Goal: Task Accomplishment & Management: Manage account settings

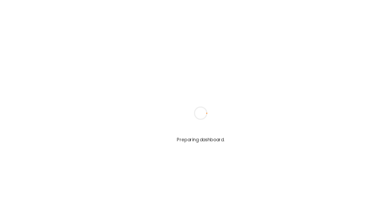
type input "**********"
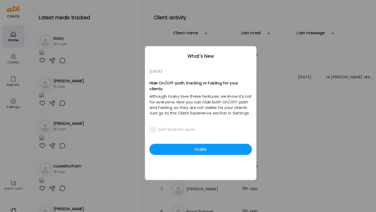
click at [174, 129] on div "05/27/23 Hide On/Off-path tracking or Fasting for your clients. Although many l…" at bounding box center [188, 105] width 105 height 125
click at [170, 135] on div "Close" at bounding box center [188, 140] width 96 height 10
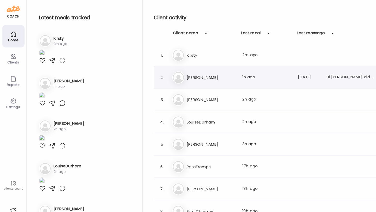
click at [191, 70] on h3 "[PERSON_NAME]" at bounding box center [198, 73] width 46 height 6
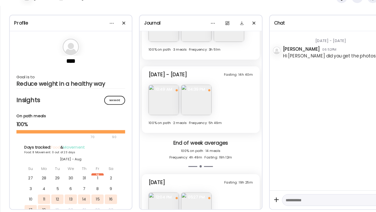
scroll to position [742, 0]
click at [186, 96] on span "04:39 PM" at bounding box center [184, 97] width 28 height 5
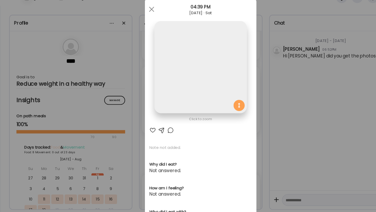
click at [185, 103] on img at bounding box center [188, 76] width 87 height 87
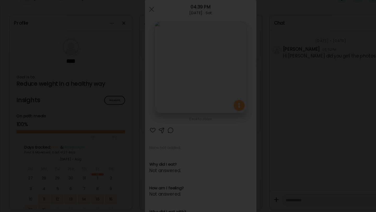
click at [182, 98] on img at bounding box center [188, 106] width 368 height 204
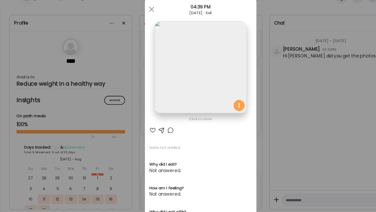
click at [145, 27] on div "Ate Coach Dashboard 04:39 PM Aug 16, 2025 · Sat" at bounding box center [188, 22] width 105 height 19
click at [141, 22] on span at bounding box center [142, 22] width 5 height 5
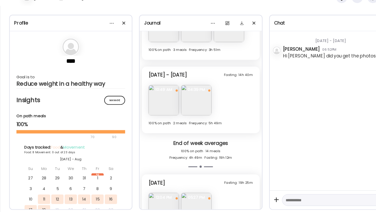
scroll to position [691, 0]
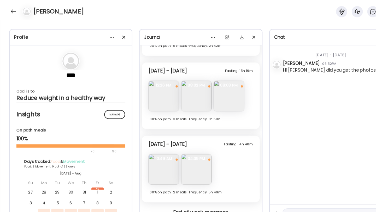
click at [11, 15] on div "[PERSON_NAME]" at bounding box center [188, 9] width 376 height 19
click at [11, 13] on div at bounding box center [12, 11] width 8 height 8
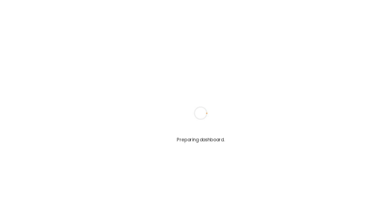
type input "**********"
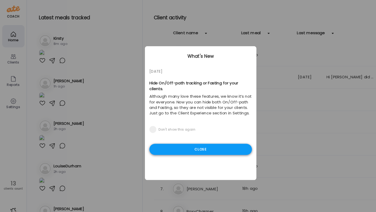
click at [154, 136] on div "Close" at bounding box center [188, 140] width 96 height 10
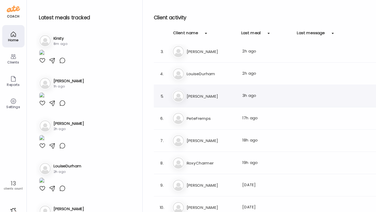
scroll to position [98, 0]
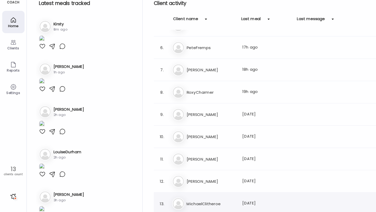
click at [198, 203] on h3 "MichaelClitheroe" at bounding box center [198, 204] width 46 height 6
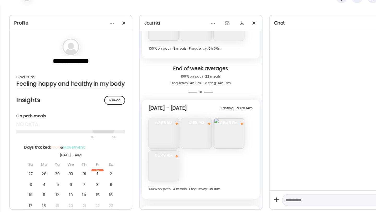
scroll to position [864, 0]
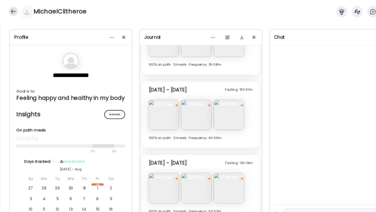
click at [12, 9] on div at bounding box center [12, 11] width 8 height 8
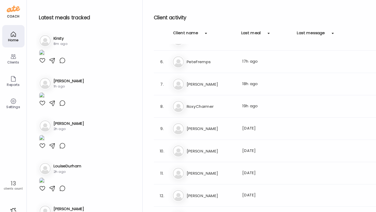
click at [15, 56] on div "Clients" at bounding box center [12, 54] width 21 height 21
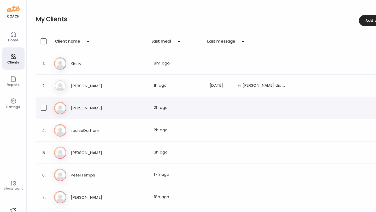
scroll to position [108, 0]
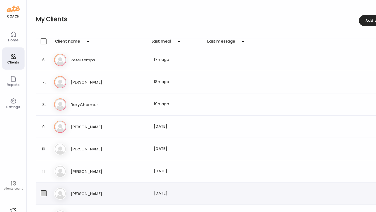
click at [41, 183] on span at bounding box center [40, 181] width 5 height 5
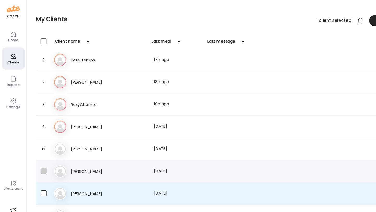
click at [41, 158] on span at bounding box center [40, 160] width 5 height 5
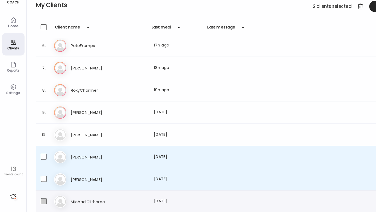
click at [42, 201] on span at bounding box center [40, 201] width 5 height 5
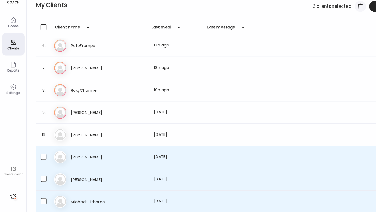
click at [335, 21] on div at bounding box center [338, 19] width 10 height 10
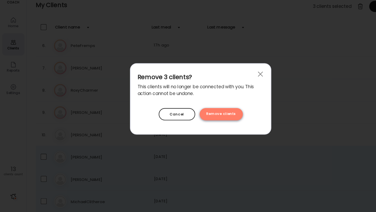
click at [211, 122] on div "Remove clients" at bounding box center [207, 121] width 41 height 12
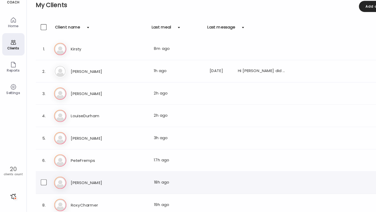
scroll to position [0, 0]
click at [16, 33] on div "Home" at bounding box center [12, 34] width 21 height 21
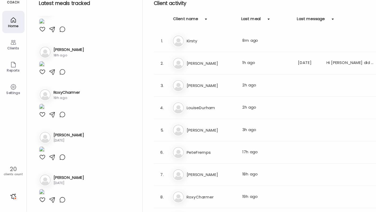
scroll to position [449, 0]
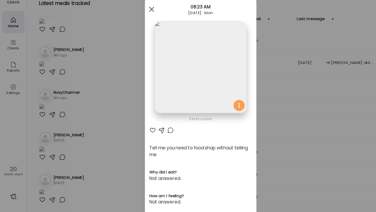
click at [143, 24] on div at bounding box center [142, 22] width 10 height 10
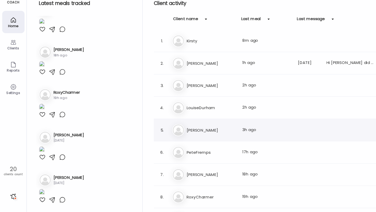
click at [197, 145] on div "5. Ka KatieBlundell Last meal: 3h ago" at bounding box center [256, 135] width 224 height 21
click at [198, 138] on h3 "[PERSON_NAME]" at bounding box center [198, 135] width 46 height 6
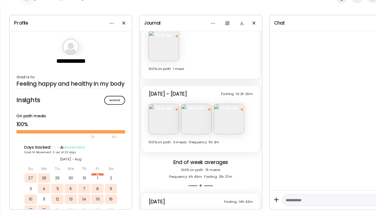
scroll to position [1890, 0]
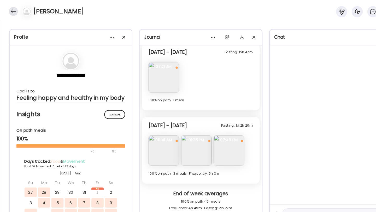
click at [12, 8] on div at bounding box center [12, 11] width 8 height 8
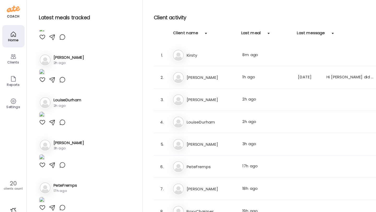
scroll to position [10, 0]
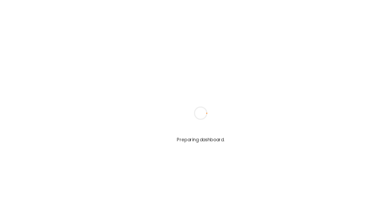
type input "**********"
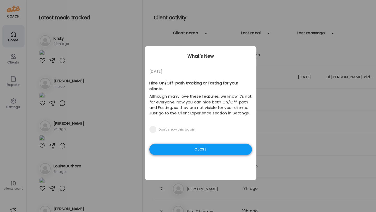
click at [172, 140] on div "Close" at bounding box center [188, 140] width 96 height 10
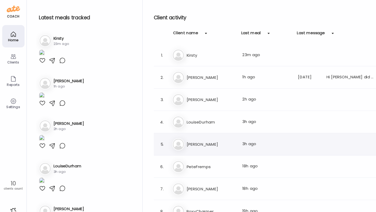
scroll to position [36, 0]
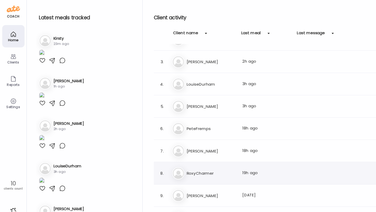
click at [194, 165] on h3 "RoxyCharmer" at bounding box center [198, 162] width 46 height 6
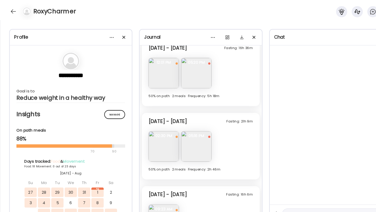
scroll to position [1802, 0]
click at [186, 147] on img at bounding box center [184, 138] width 28 height 28
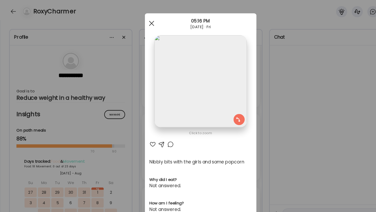
click at [140, 21] on div at bounding box center [142, 22] width 10 height 10
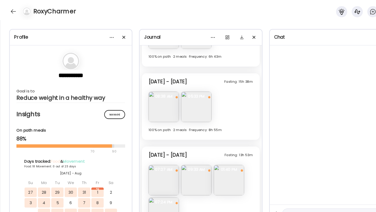
scroll to position [1593, 0]
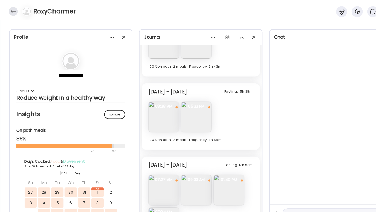
click at [9, 13] on div "RoxyCharmer" at bounding box center [188, 9] width 376 height 19
click at [9, 12] on div at bounding box center [12, 11] width 8 height 8
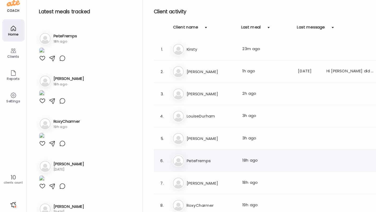
scroll to position [34, 0]
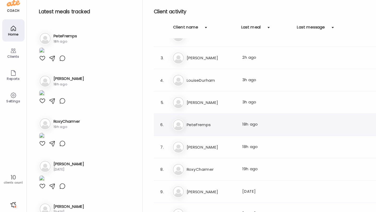
click at [194, 160] on div "Ro RoxyCharmer Last meal: 19h ago" at bounding box center [257, 165] width 191 height 12
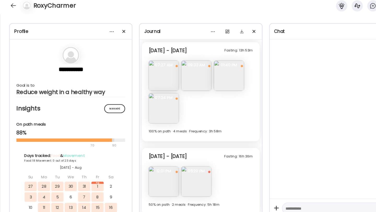
scroll to position [1831, 0]
